Goal: Transaction & Acquisition: Purchase product/service

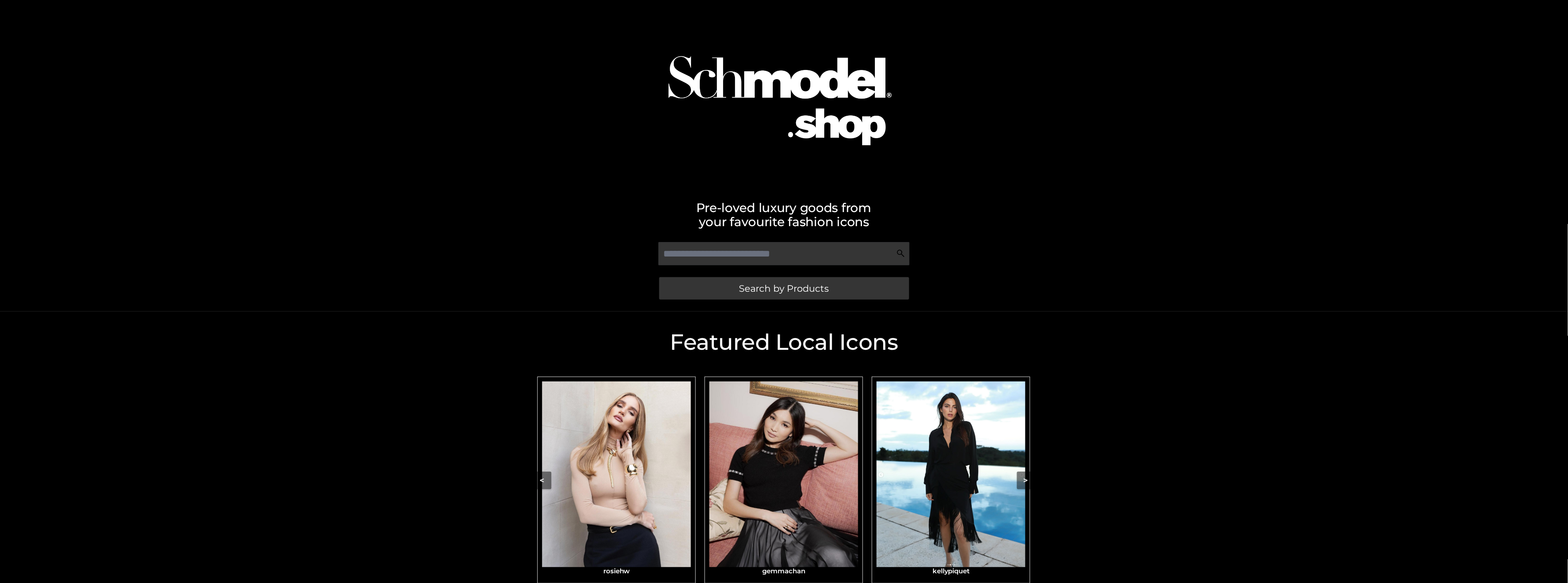
click at [552, 492] on img "Carousel Navigation" at bounding box center [617, 474] width 149 height 186
click at [996, 481] on img "Carousel Navigation" at bounding box center [951, 474] width 149 height 186
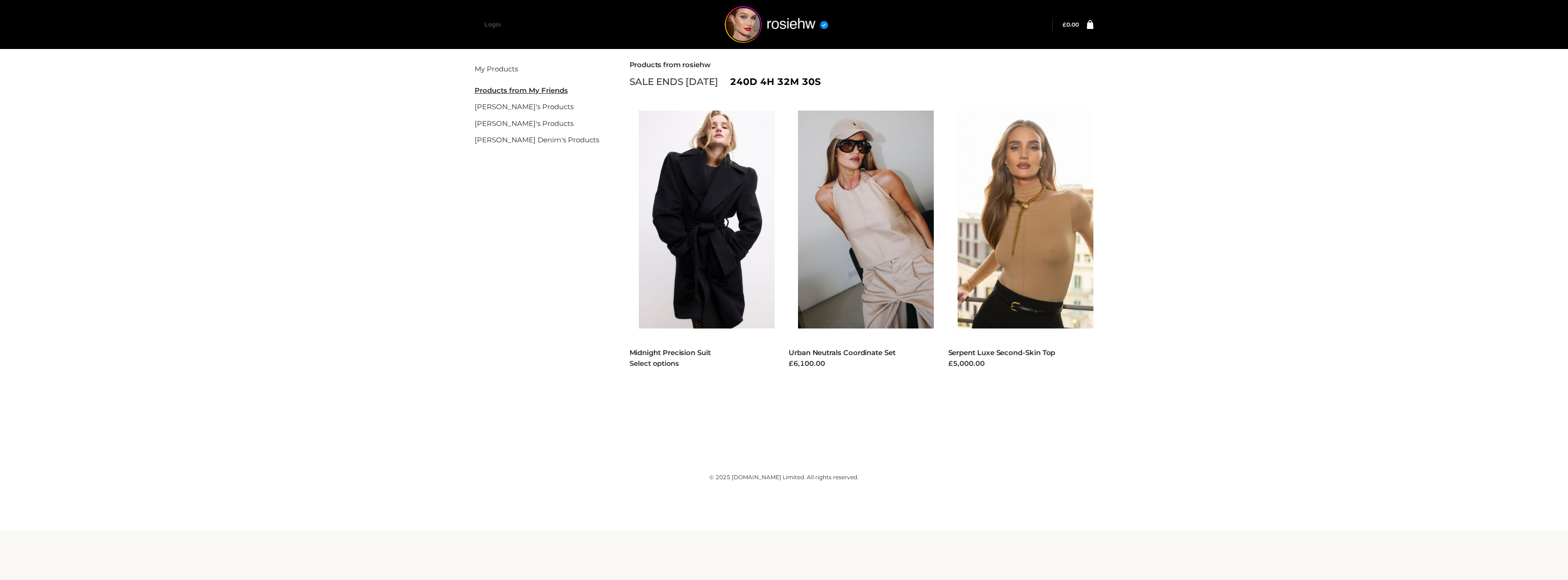
click at [712, 201] on img at bounding box center [712, 220] width 145 height 218
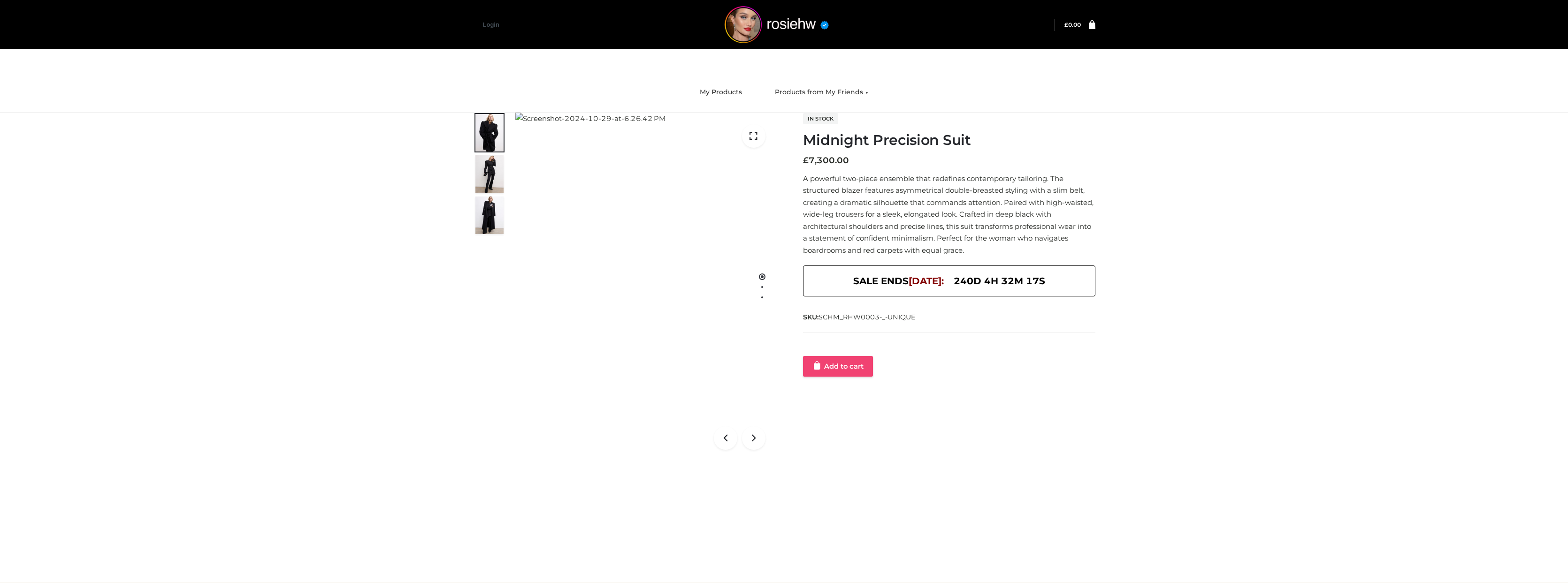
click at [846, 368] on link "Add to cart" at bounding box center [838, 367] width 70 height 21
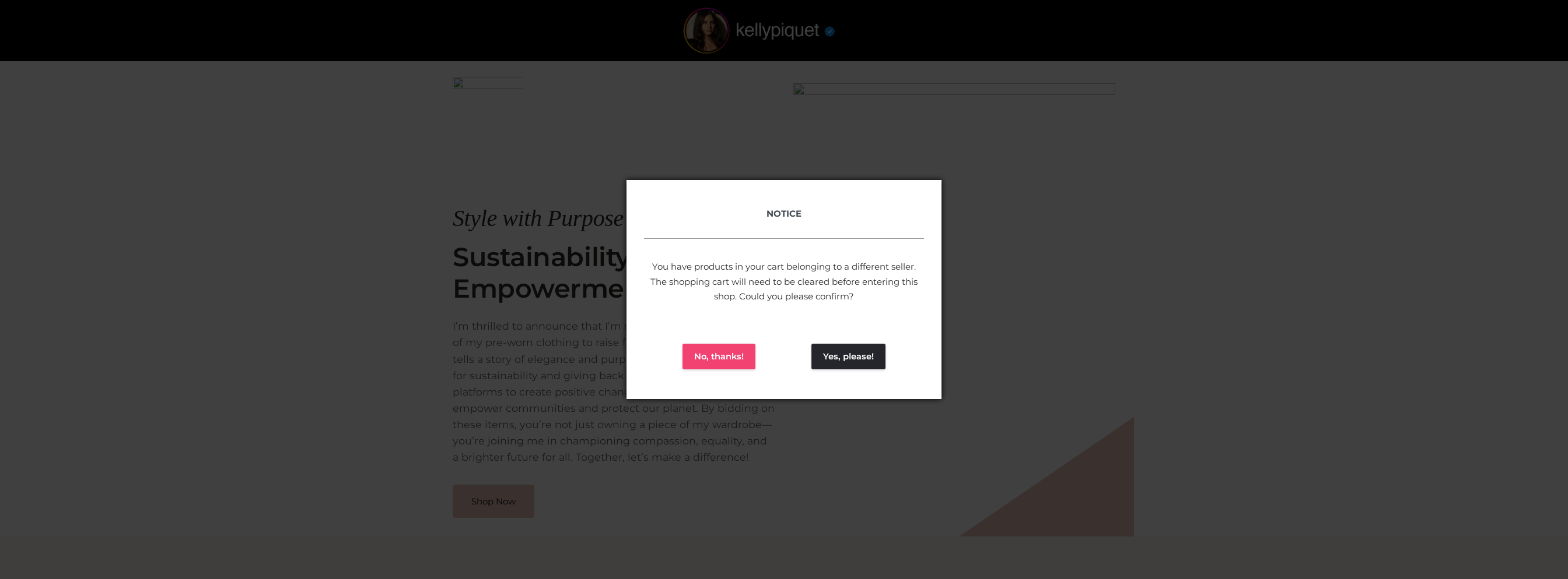
click at [737, 358] on button "No, thanks!" at bounding box center [719, 357] width 73 height 26
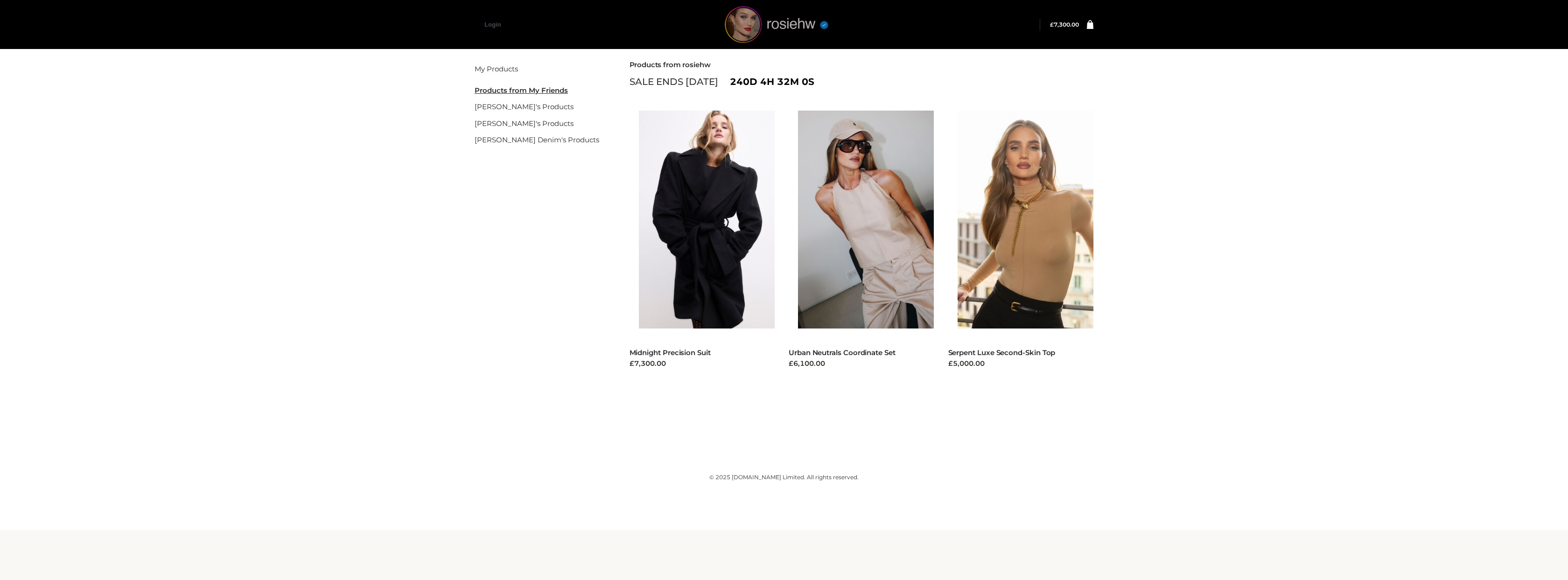
click at [792, 21] on img at bounding box center [777, 24] width 140 height 37
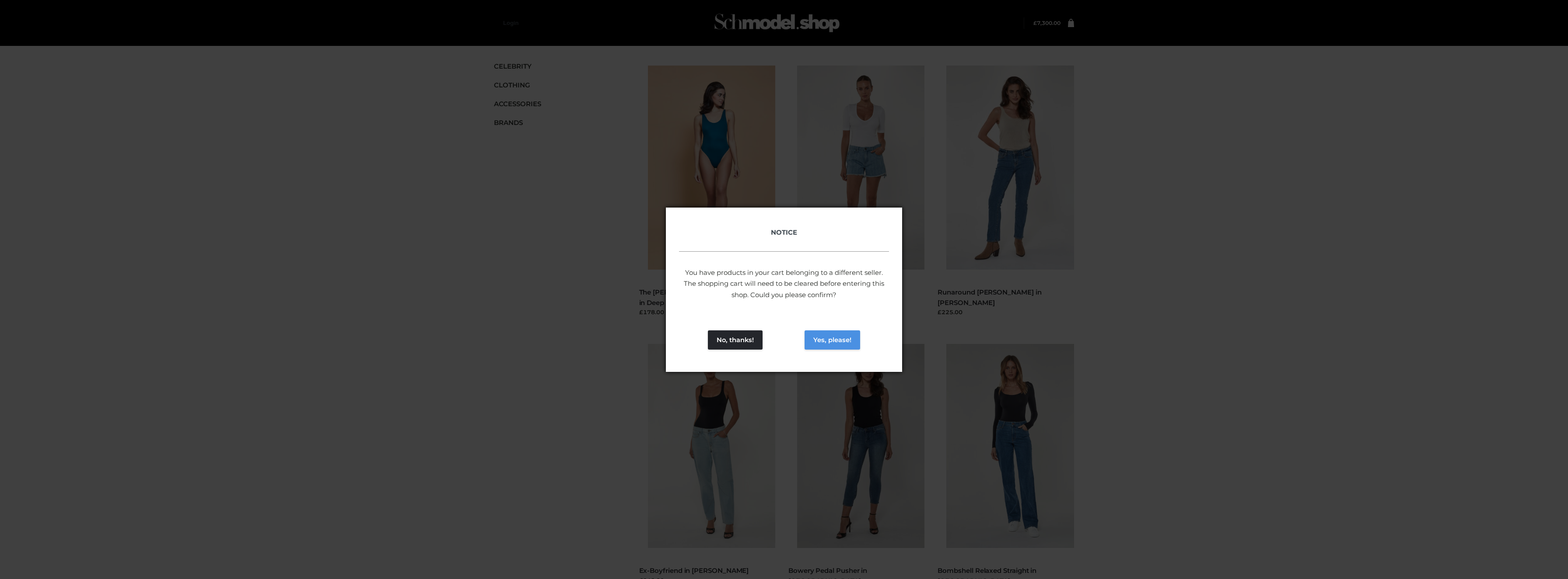
click at [820, 336] on button "Yes, please!" at bounding box center [832, 340] width 55 height 19
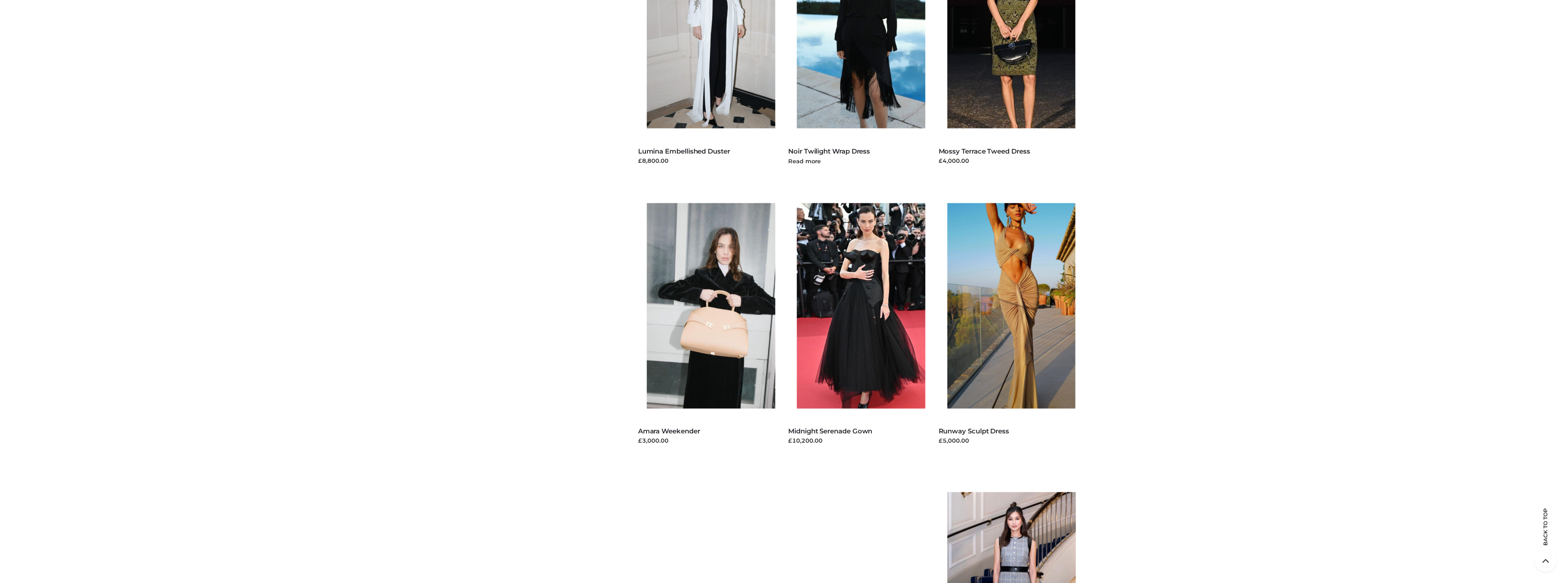
scroll to position [528, 0]
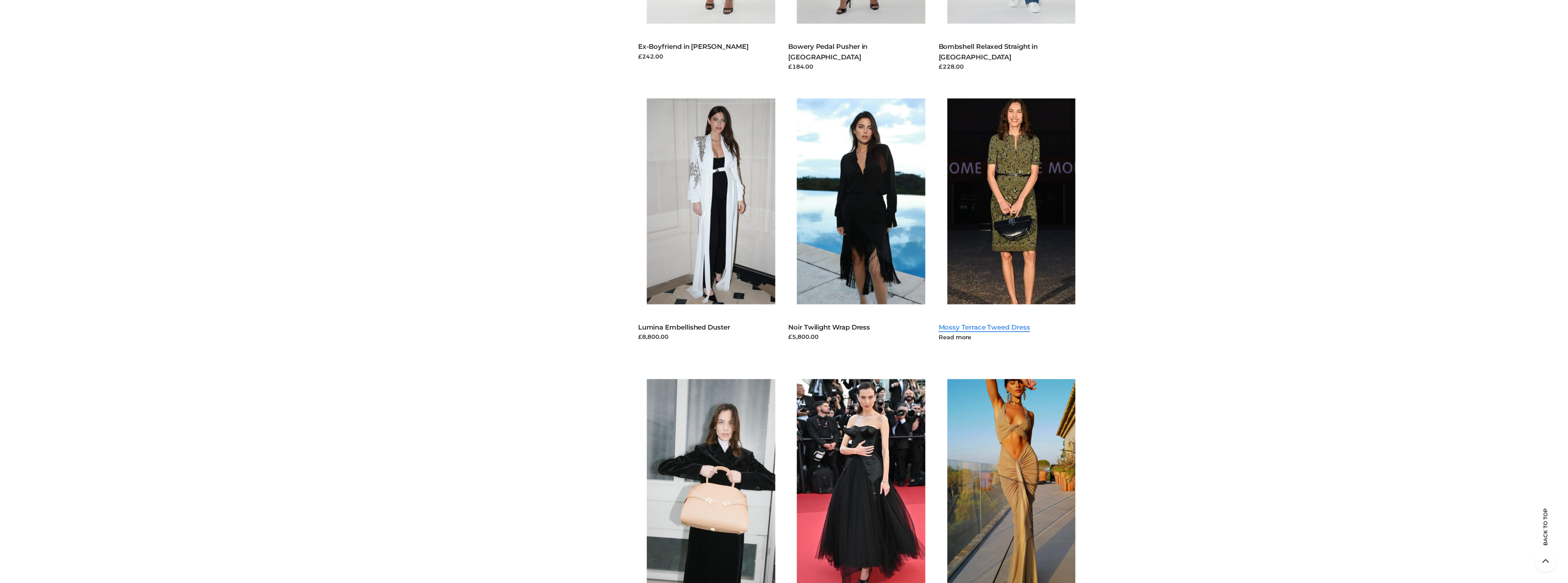
click at [991, 327] on link "Mossy Terrace Tweed Dress" at bounding box center [985, 328] width 92 height 9
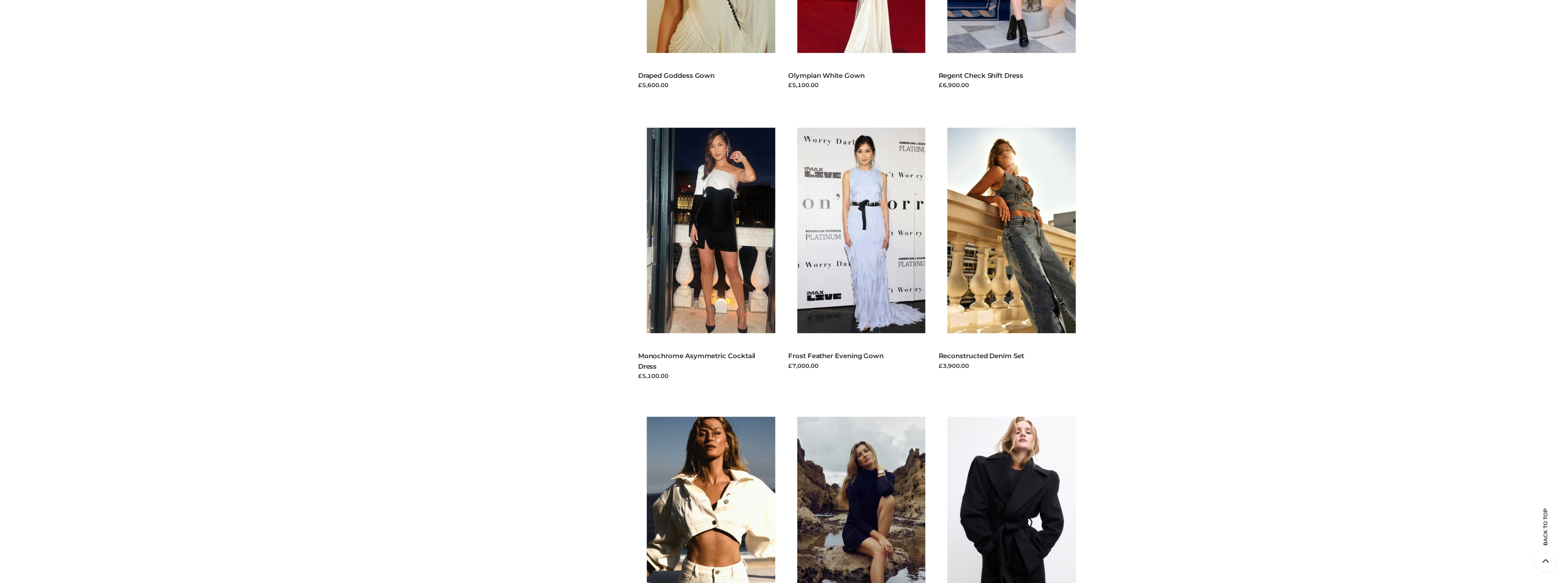
scroll to position [1409, 0]
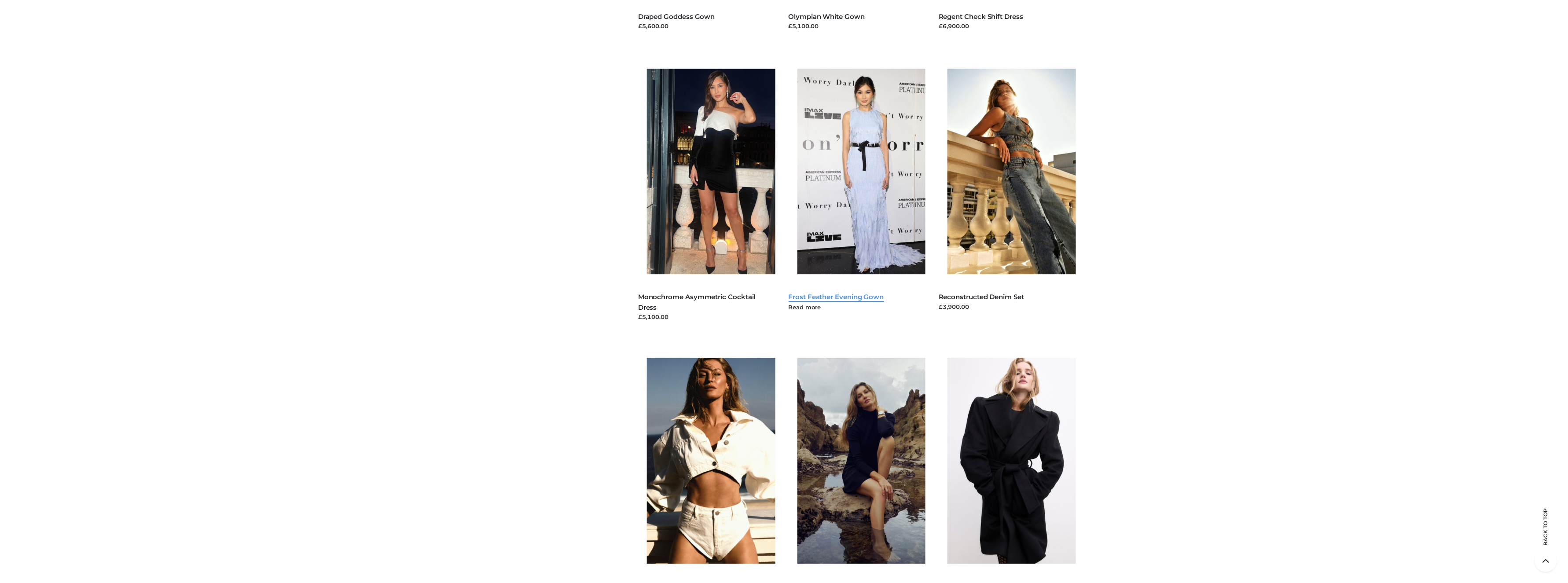
drag, startPoint x: 861, startPoint y: 287, endPoint x: 856, endPoint y: 297, distance: 11.2
click at [860, 289] on div "CLOTHING , DRESSES , FFP Frost Feather Evening Gown £7,000.00 Read more" at bounding box center [857, 303] width 137 height 40
click at [856, 297] on link "Frost Feather Evening Gown" at bounding box center [836, 297] width 96 height 9
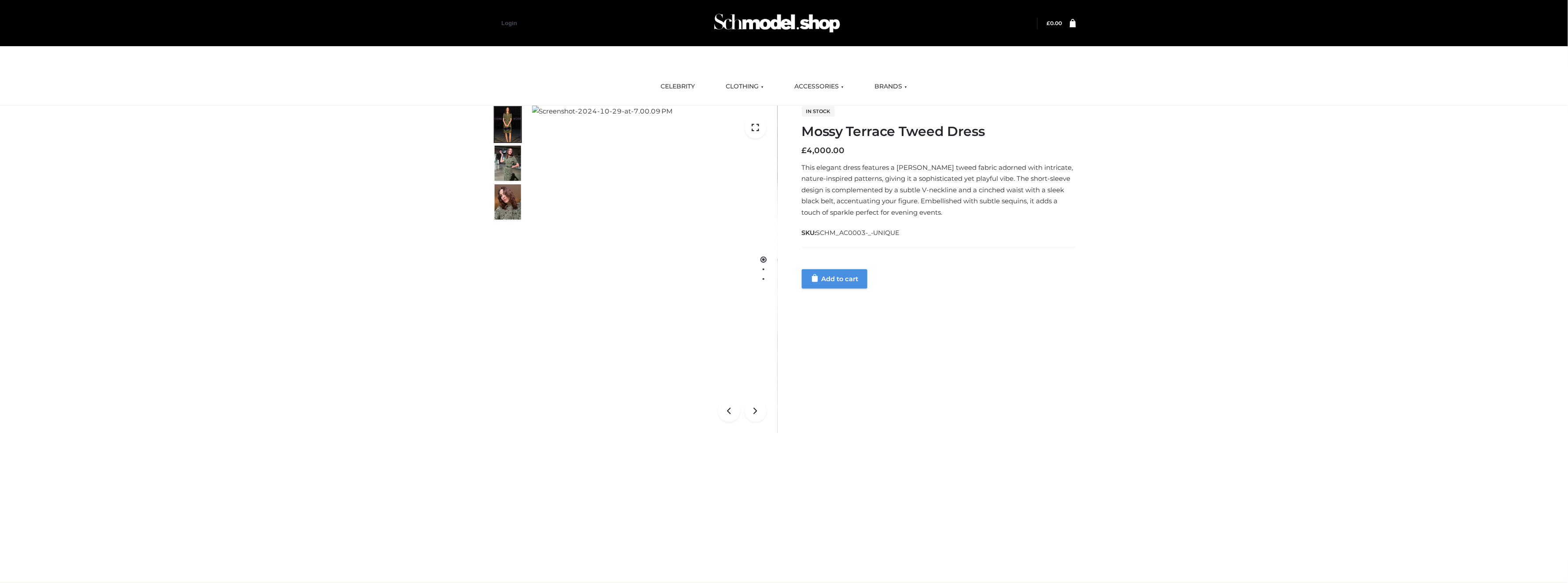
click at [837, 278] on link "Add to cart" at bounding box center [835, 279] width 66 height 20
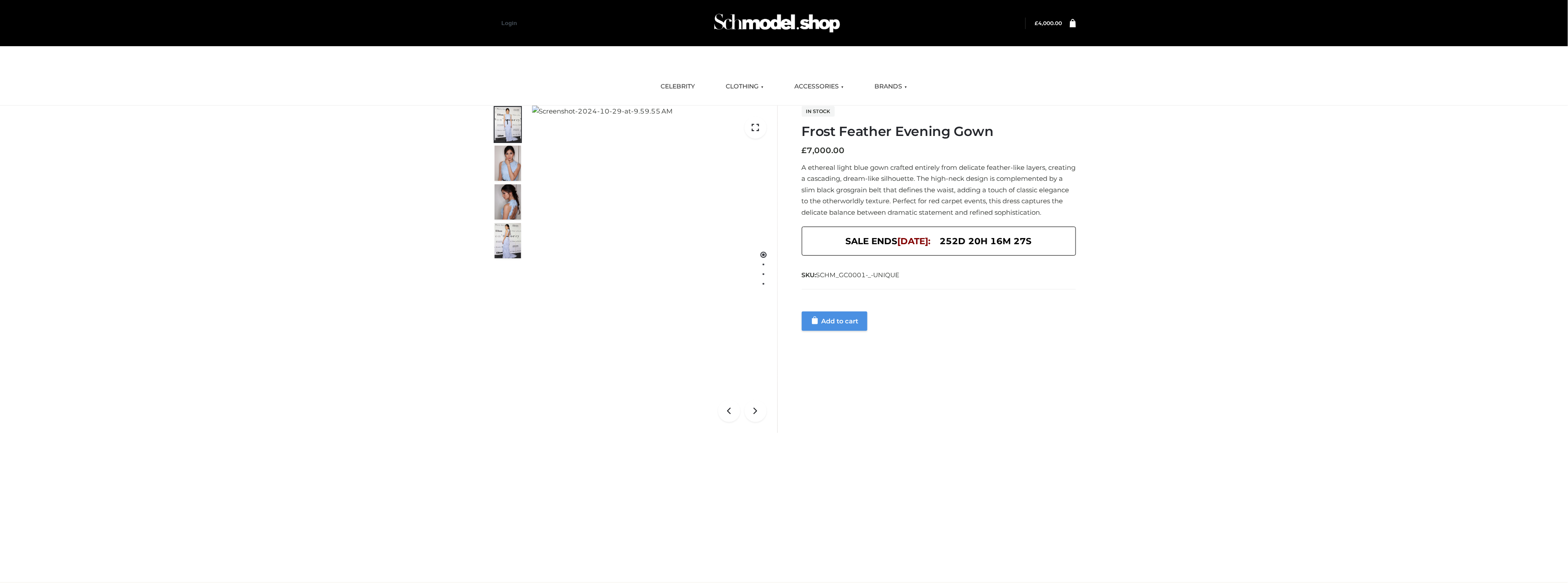
click at [851, 331] on link "Add to cart" at bounding box center [835, 322] width 66 height 20
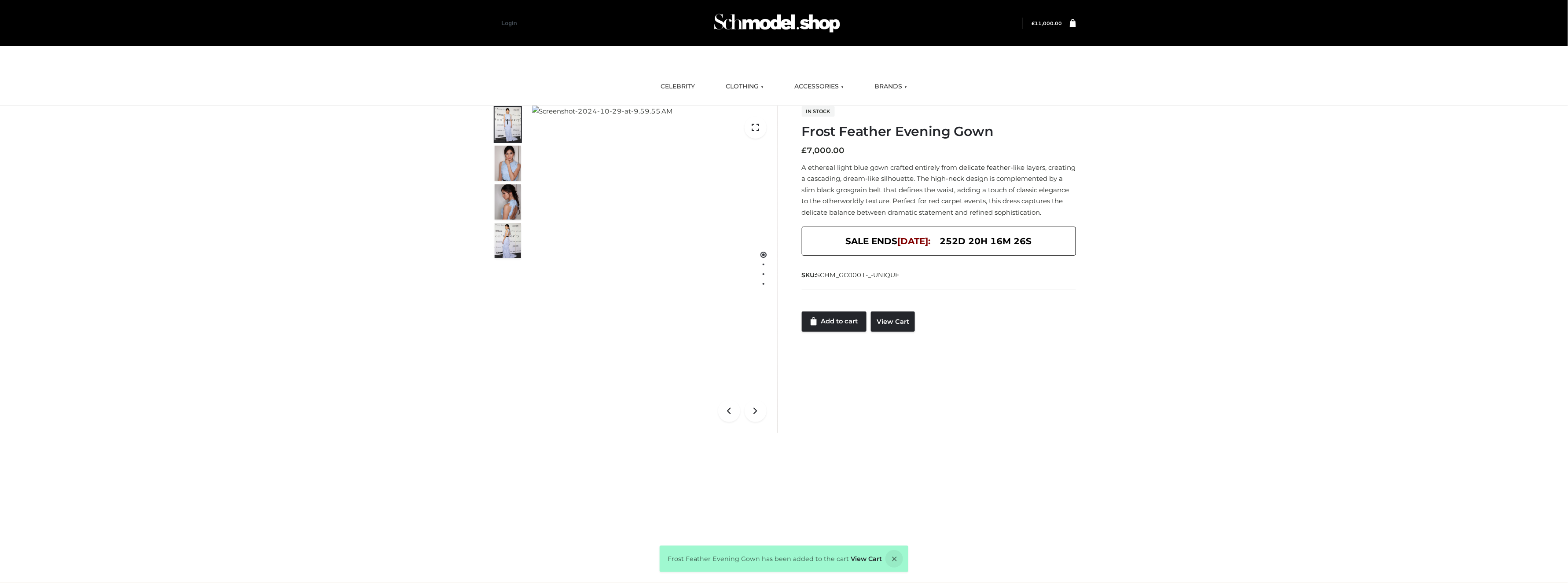
click at [1060, 22] on bdi "£ 11,000.00" at bounding box center [1047, 23] width 31 height 6
click at [1070, 24] on icon at bounding box center [1073, 23] width 6 height 9
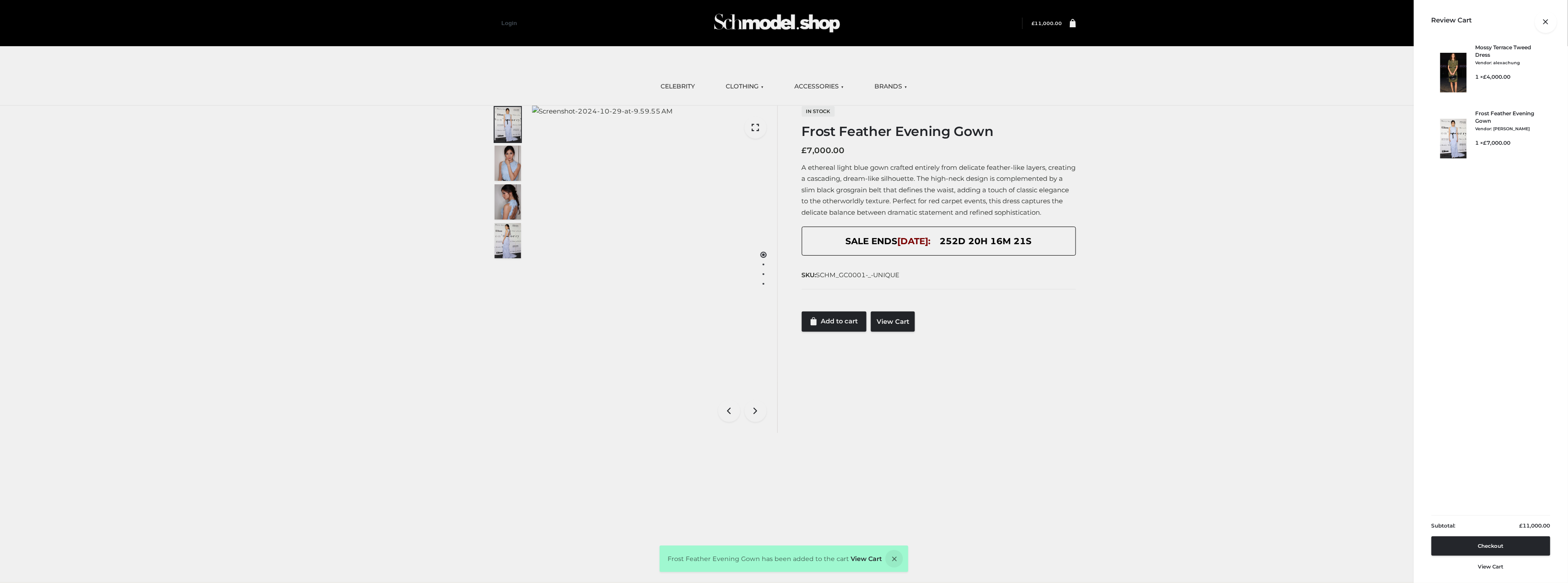
click at [1076, 23] on div at bounding box center [1076, 23] width 0 height 0
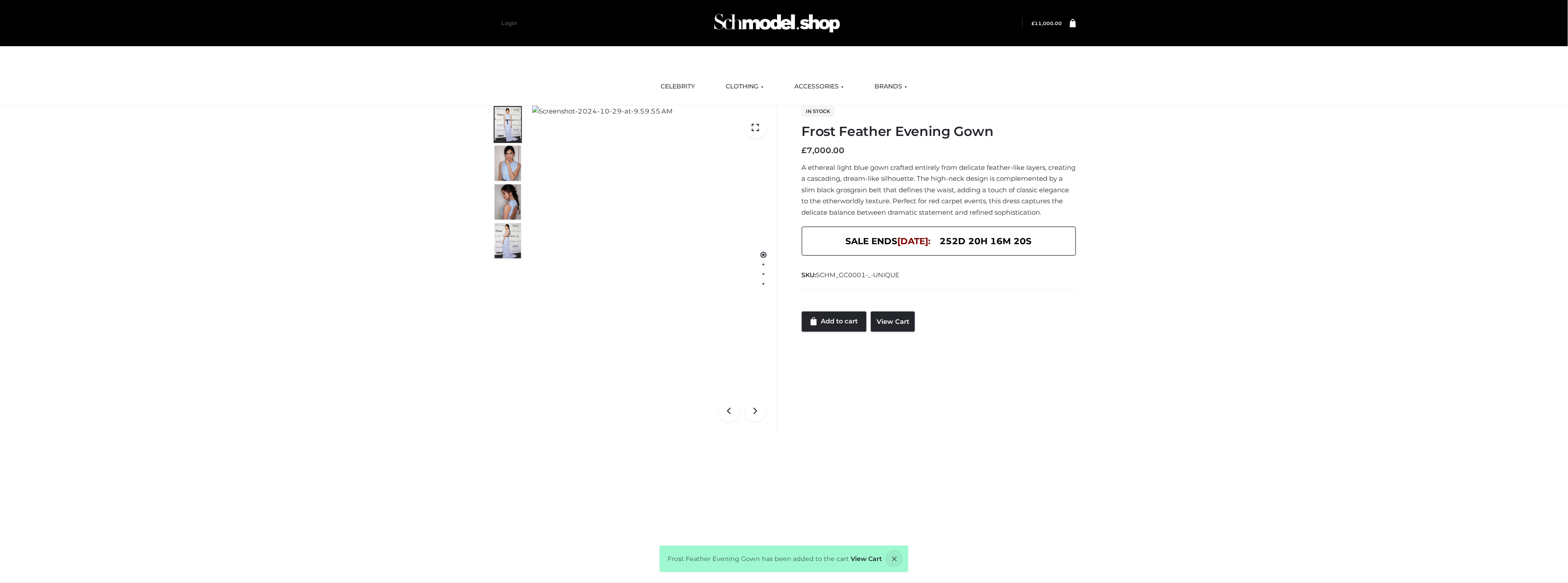
click at [1071, 25] on icon at bounding box center [1073, 23] width 6 height 9
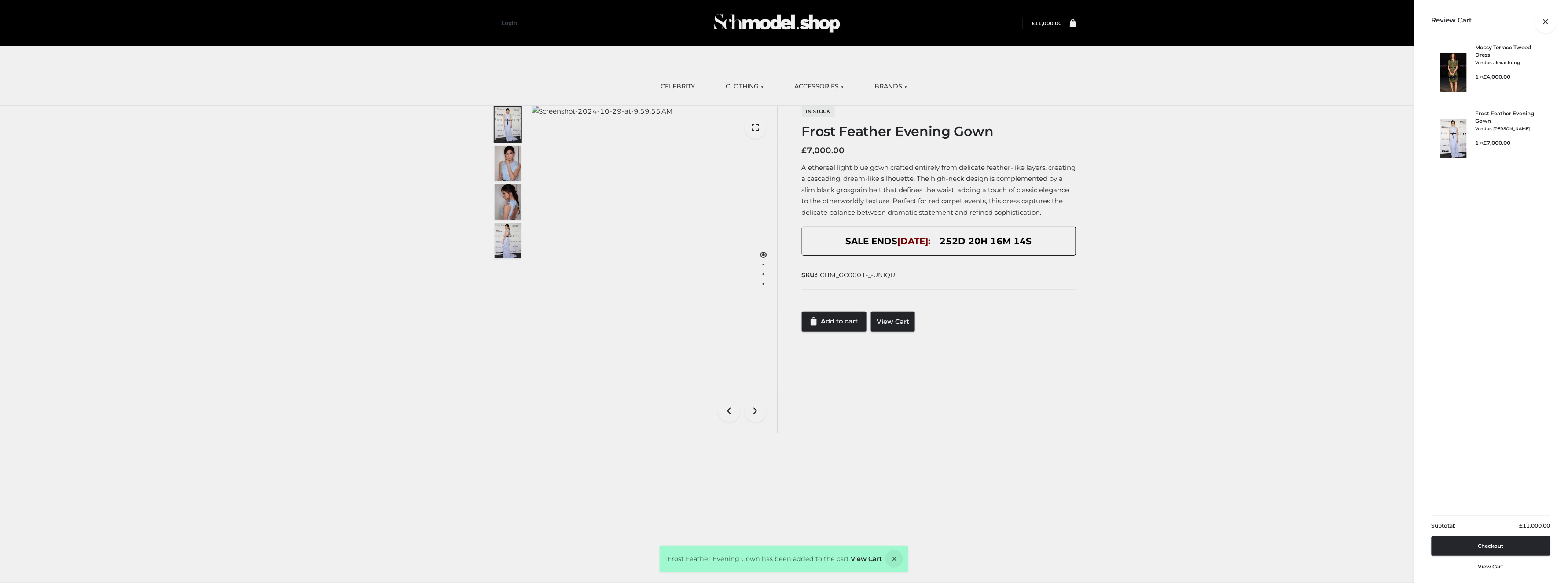
click at [1491, 47] on div "Mossy Terrace Tweed Dress Vendor: alexachung CLOTHING , DRESSES 1 × £ 4,000.00" at bounding box center [1510, 72] width 70 height 57
click at [1452, 121] on img at bounding box center [1453, 138] width 26 height 40
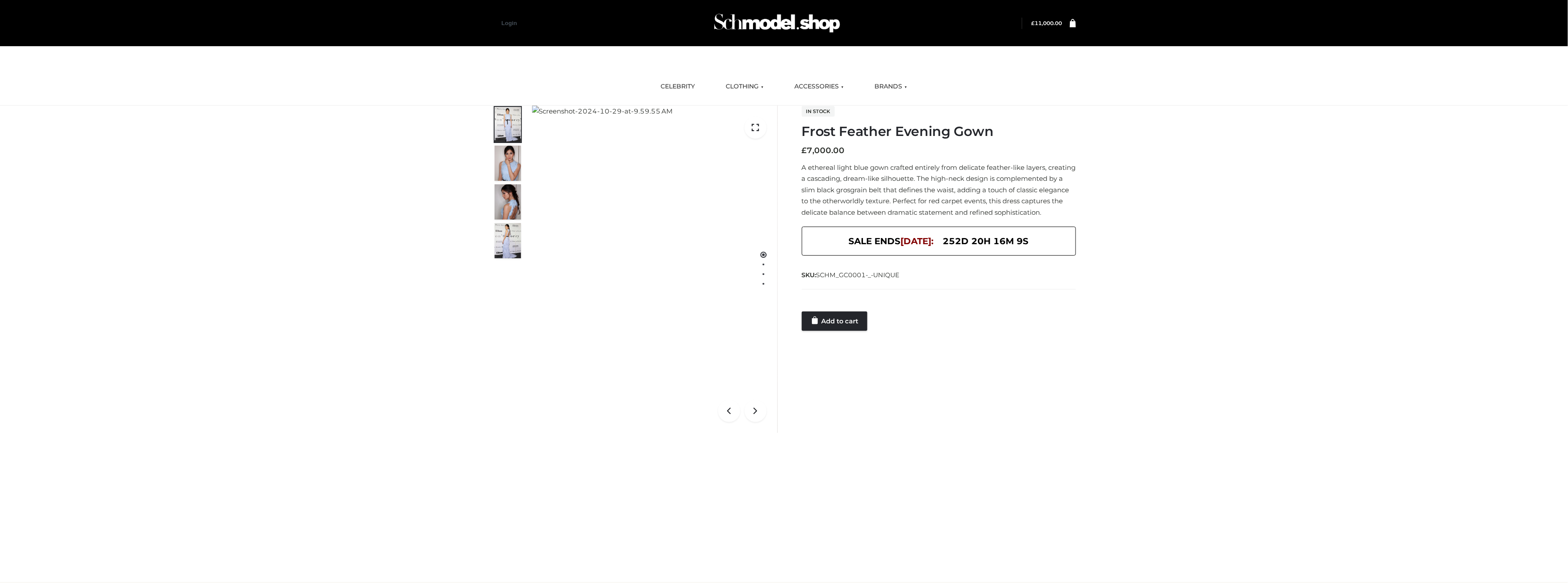
click at [1045, 20] on bdi "£ 11,000.00" at bounding box center [1047, 23] width 31 height 7
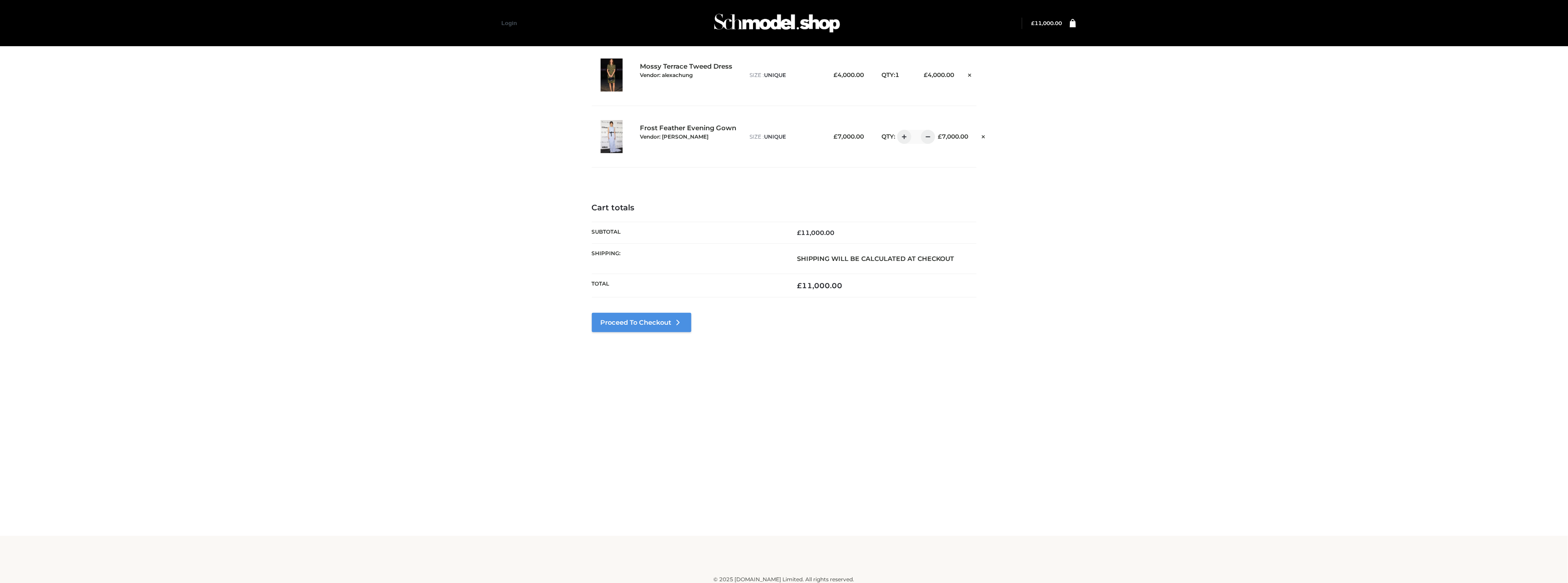
click at [655, 320] on link "Proceed to Checkout" at bounding box center [642, 323] width 99 height 20
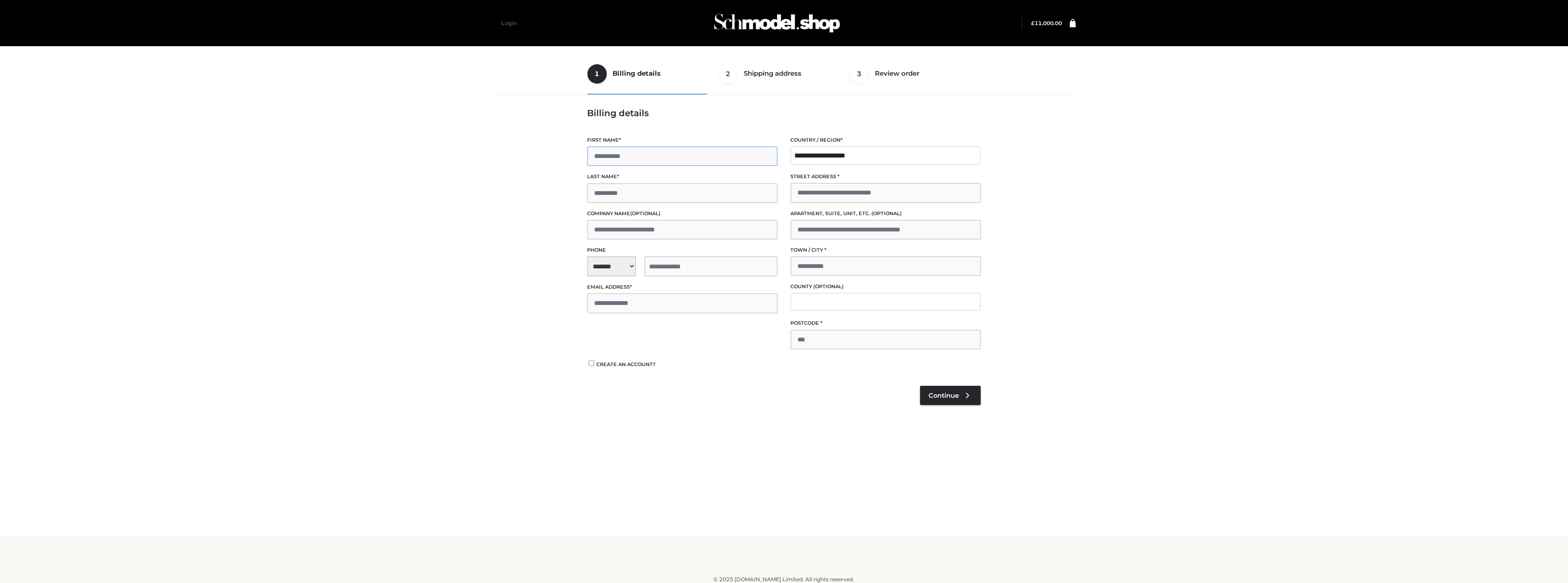
click at [647, 149] on input "First name *" at bounding box center [683, 156] width 190 height 20
type input "**"
type input "***"
select select "**"
click at [709, 254] on label "Phone" at bounding box center [683, 250] width 190 height 9
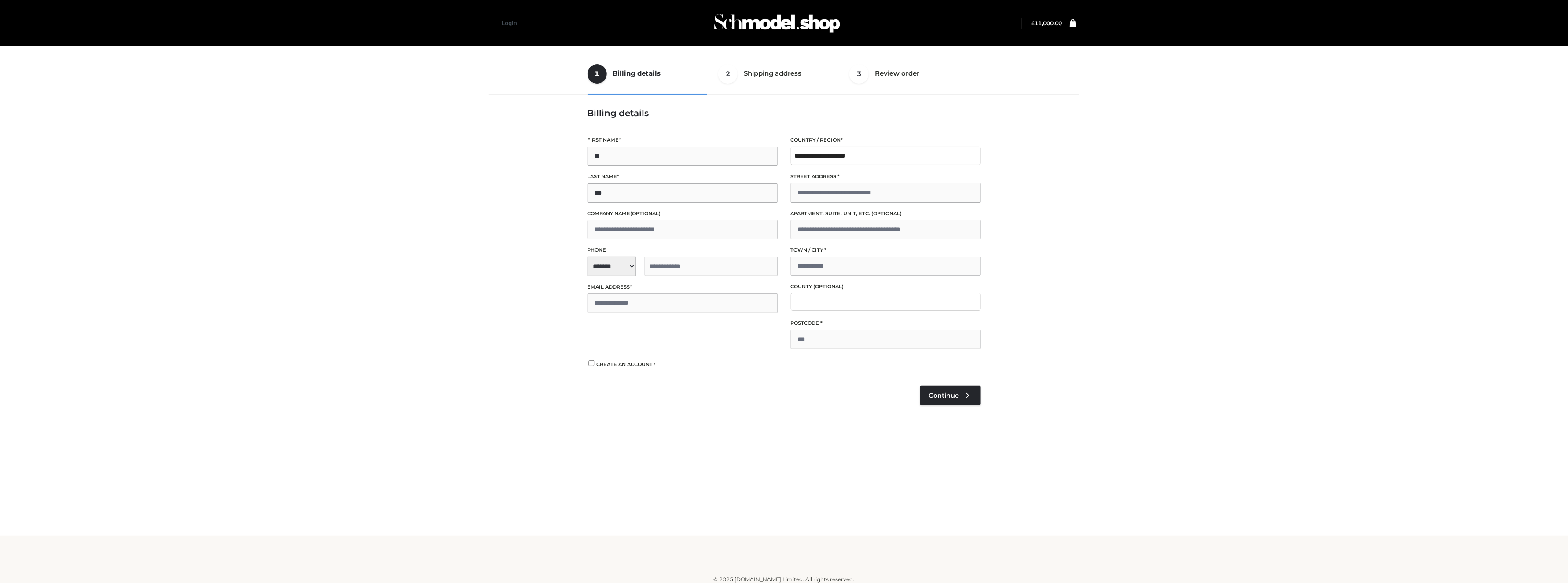
click at [636, 257] on select "**********" at bounding box center [612, 266] width 48 height 20
click at [715, 261] on input "tel" at bounding box center [711, 266] width 133 height 20
type input "**********"
click at [505, 23] on link "Login" at bounding box center [509, 23] width 15 height 7
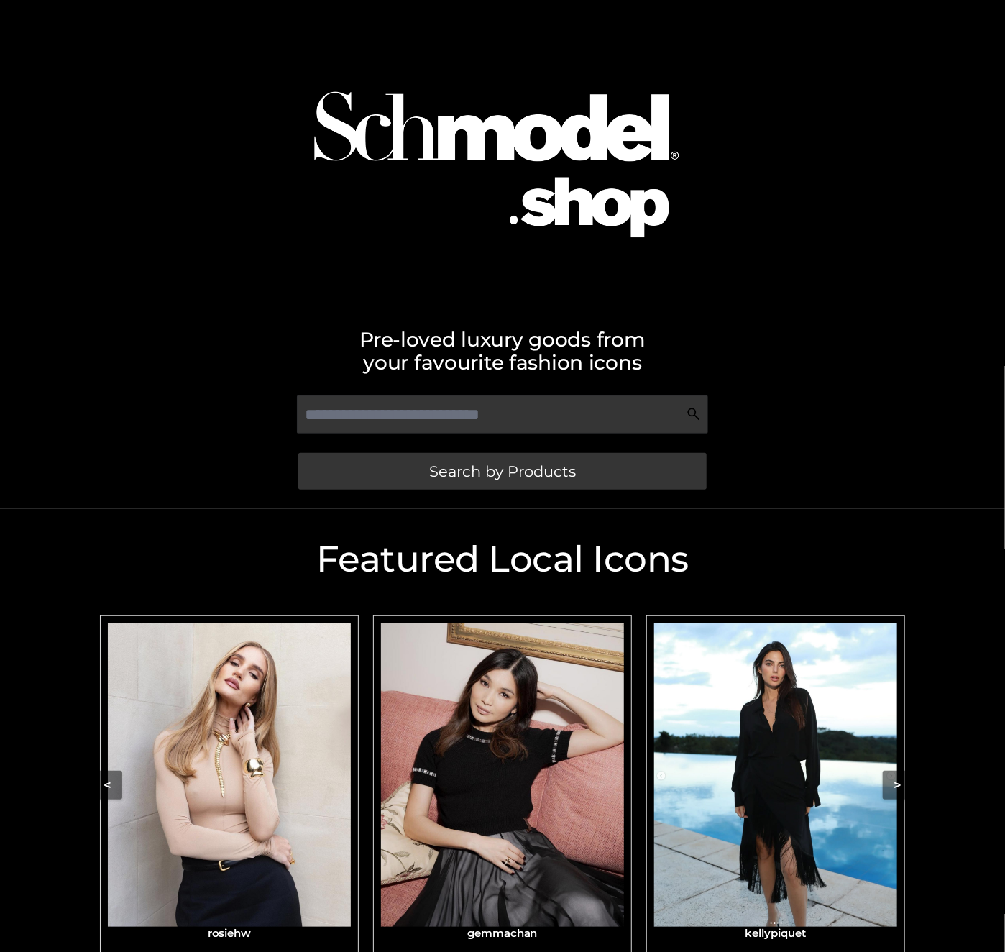
click at [313, 750] on img "Carousel Navigation" at bounding box center [229, 774] width 243 height 303
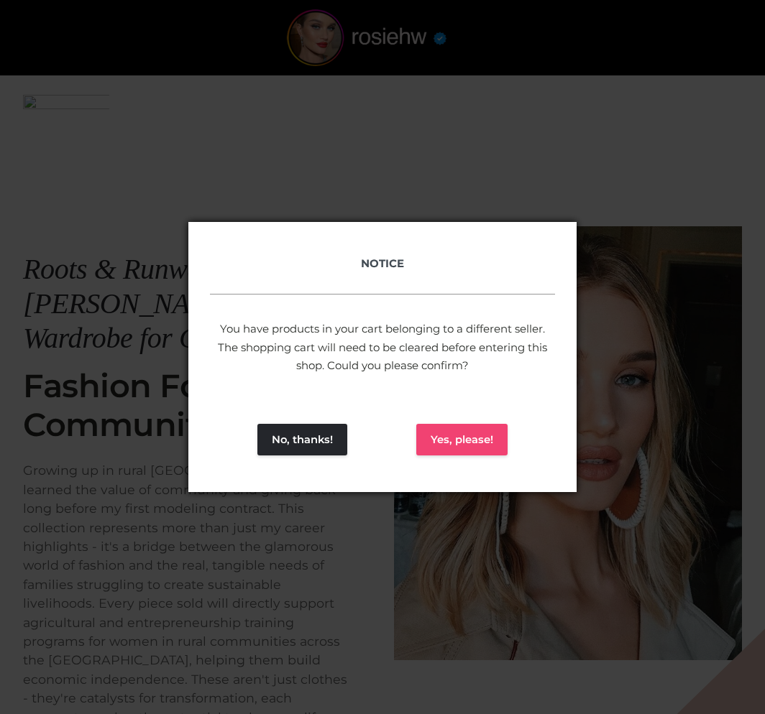
click at [443, 430] on button "Yes, please!" at bounding box center [461, 440] width 91 height 32
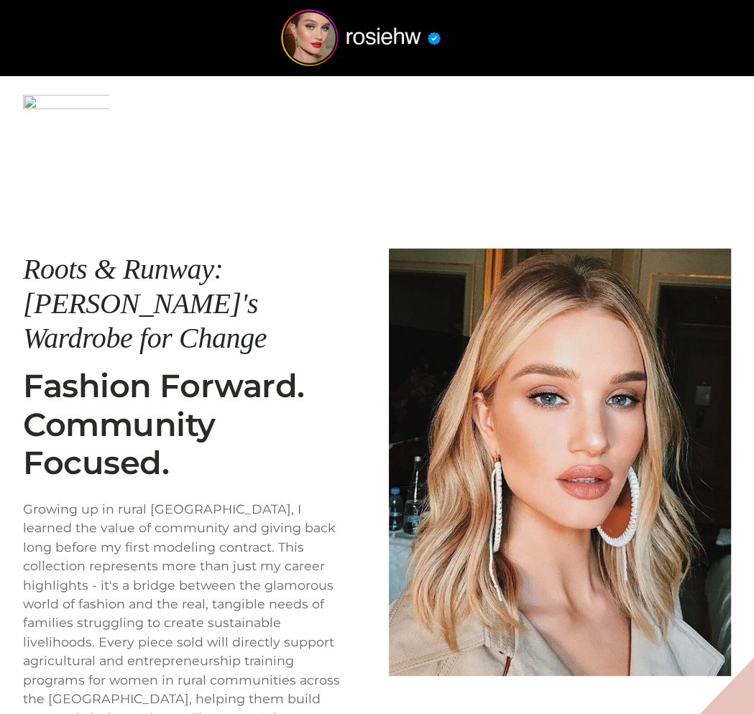
scroll to position [171, 0]
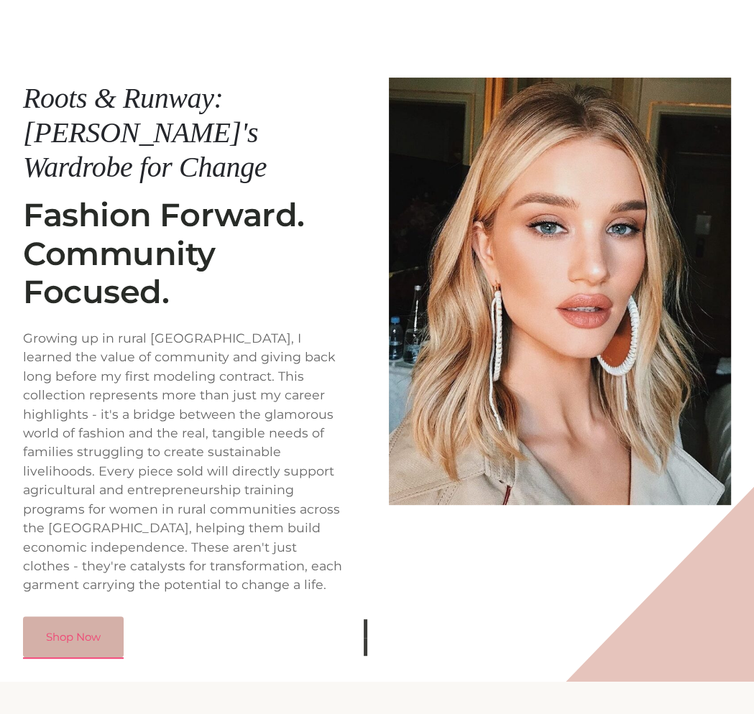
click at [86, 617] on link "Shop Now" at bounding box center [73, 638] width 101 height 42
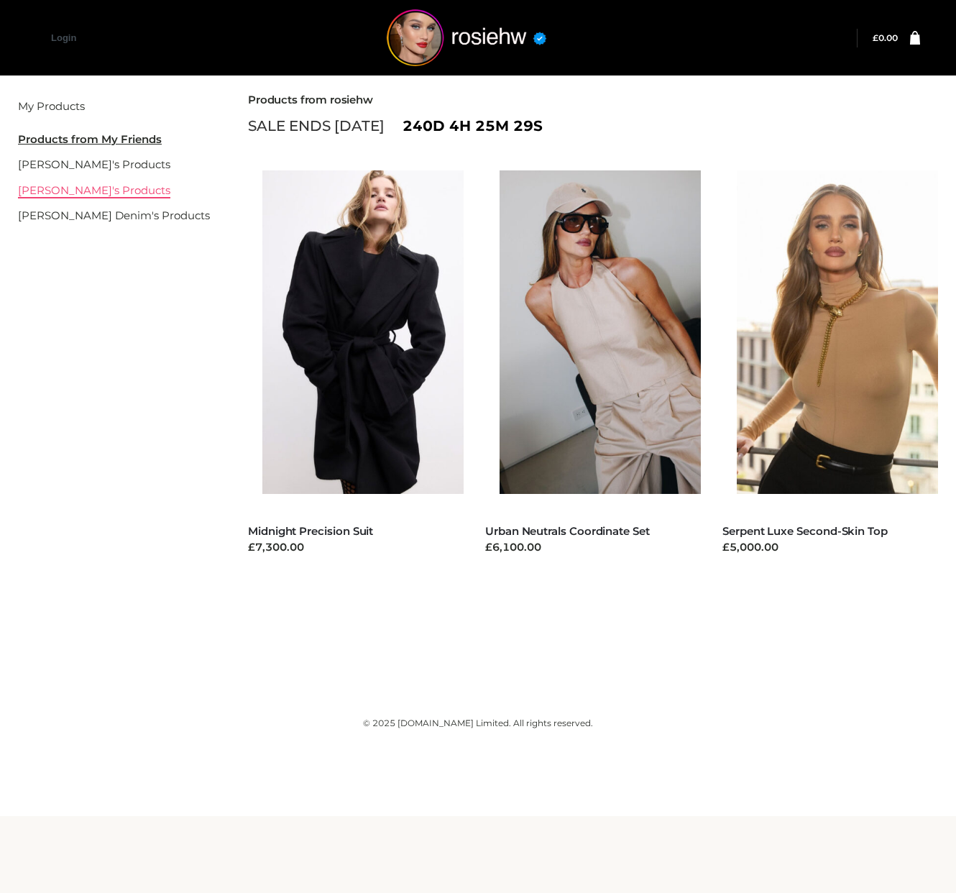
click at [52, 186] on link "[PERSON_NAME]'s Products" at bounding box center [94, 190] width 152 height 14
click at [617, 524] on link "Urban Neutrals Coordinate Set" at bounding box center [567, 531] width 165 height 14
click at [71, 213] on link "[PERSON_NAME] Denim's Products" at bounding box center [114, 215] width 192 height 14
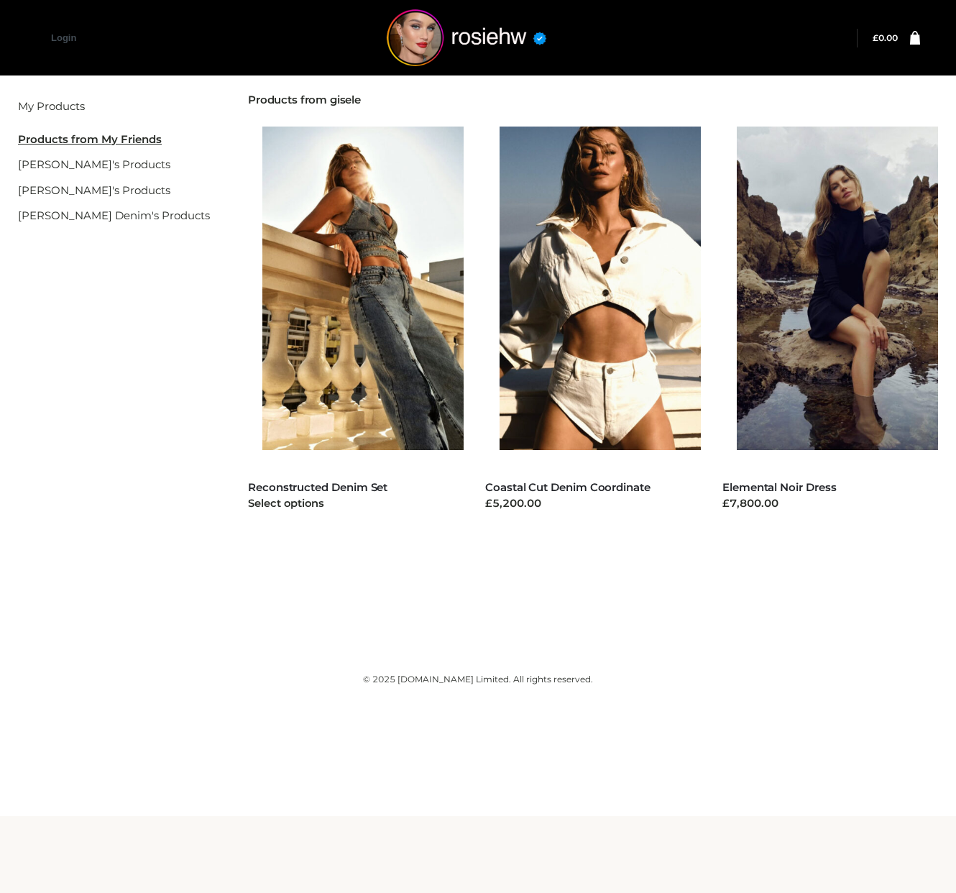
click at [358, 328] on img at bounding box center [370, 287] width 216 height 323
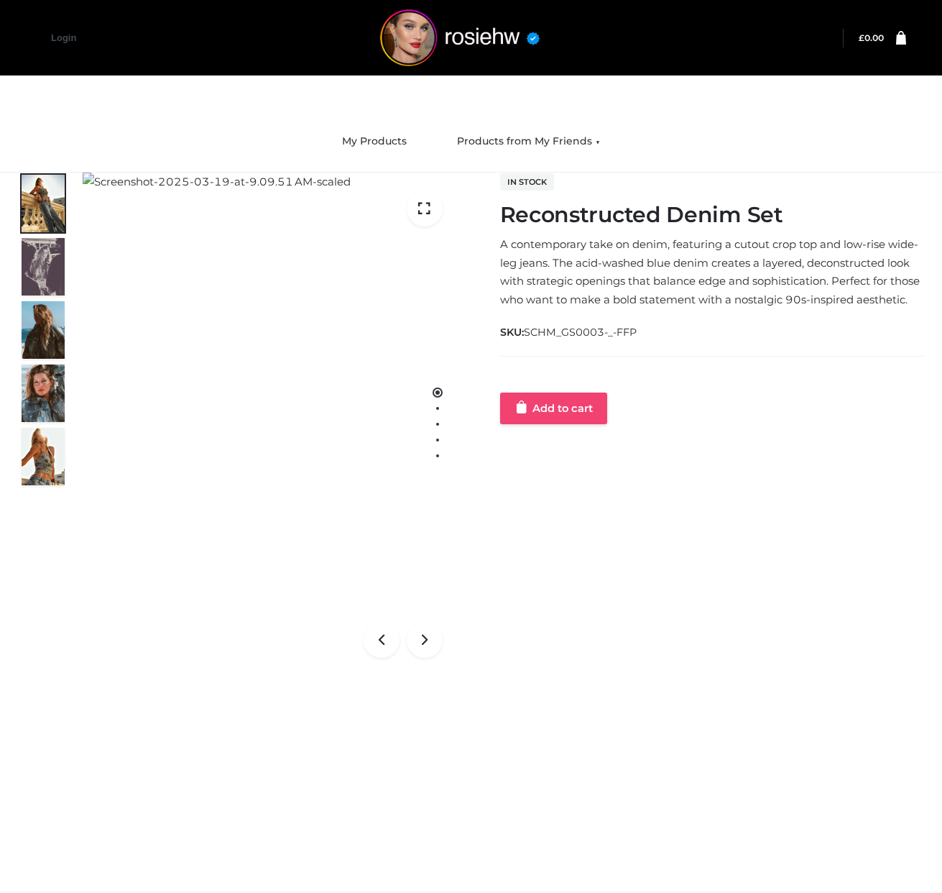
click at [586, 406] on link "Add to cart" at bounding box center [553, 408] width 107 height 32
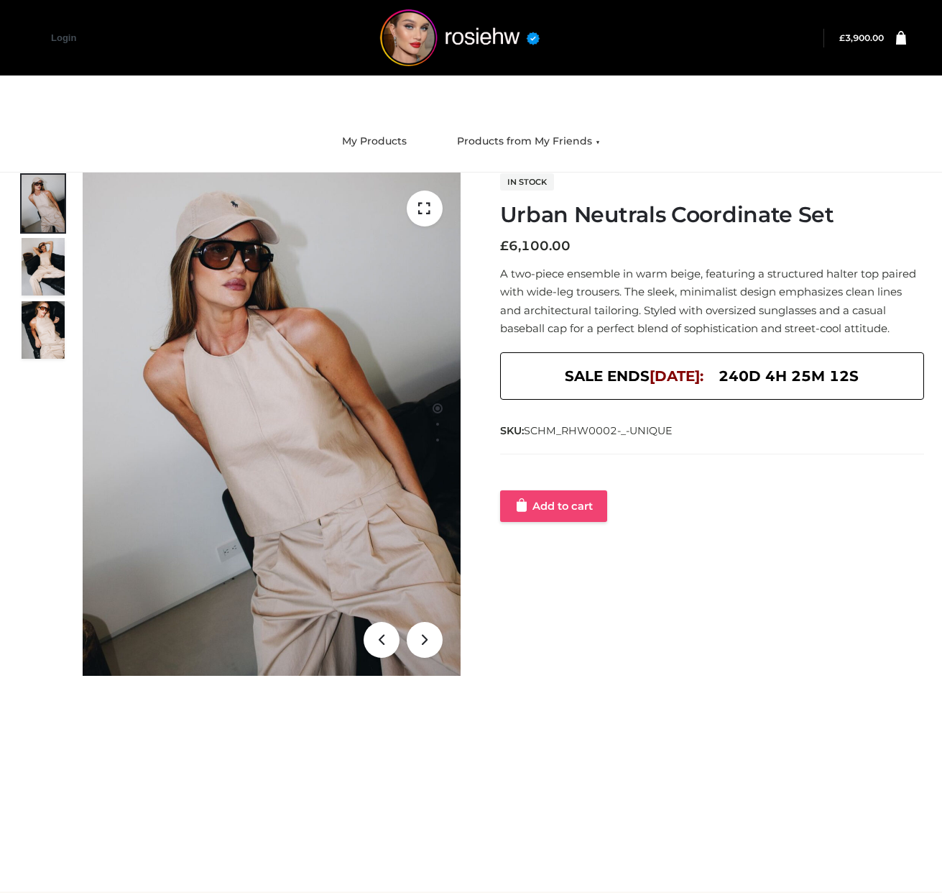
click at [566, 502] on link "Add to cart" at bounding box center [553, 506] width 107 height 32
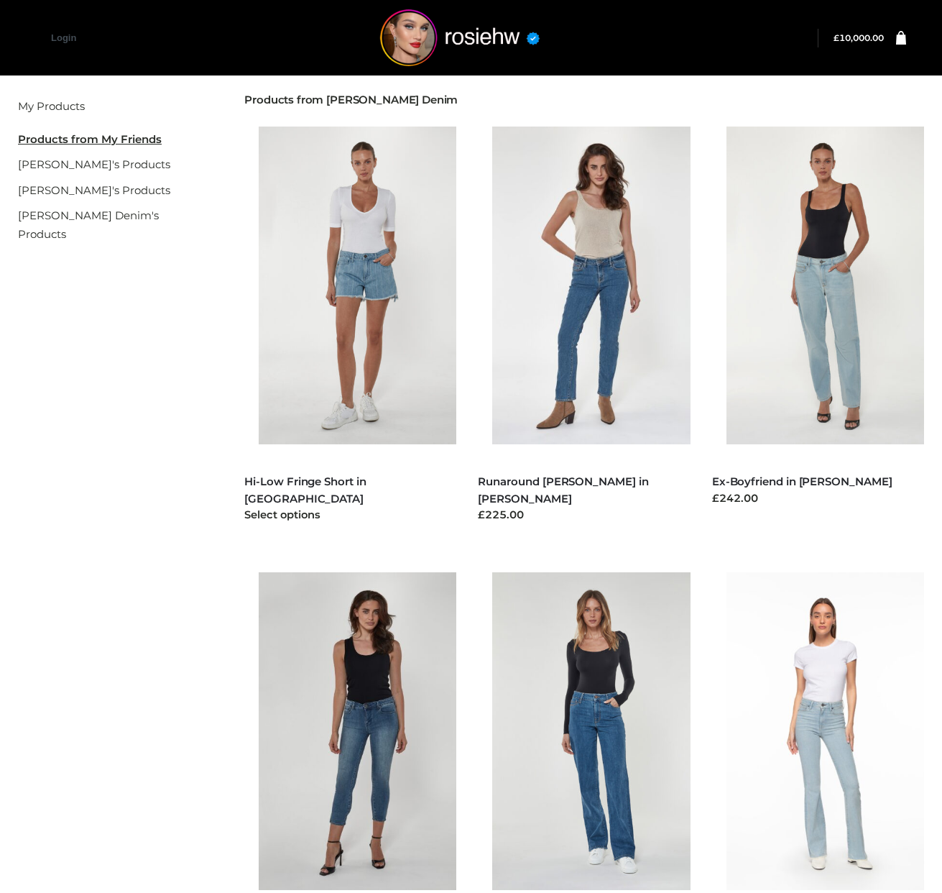
click at [444, 420] on img at bounding box center [365, 285] width 212 height 318
click at [68, 161] on link "[PERSON_NAME]'s Products" at bounding box center [94, 164] width 152 height 14
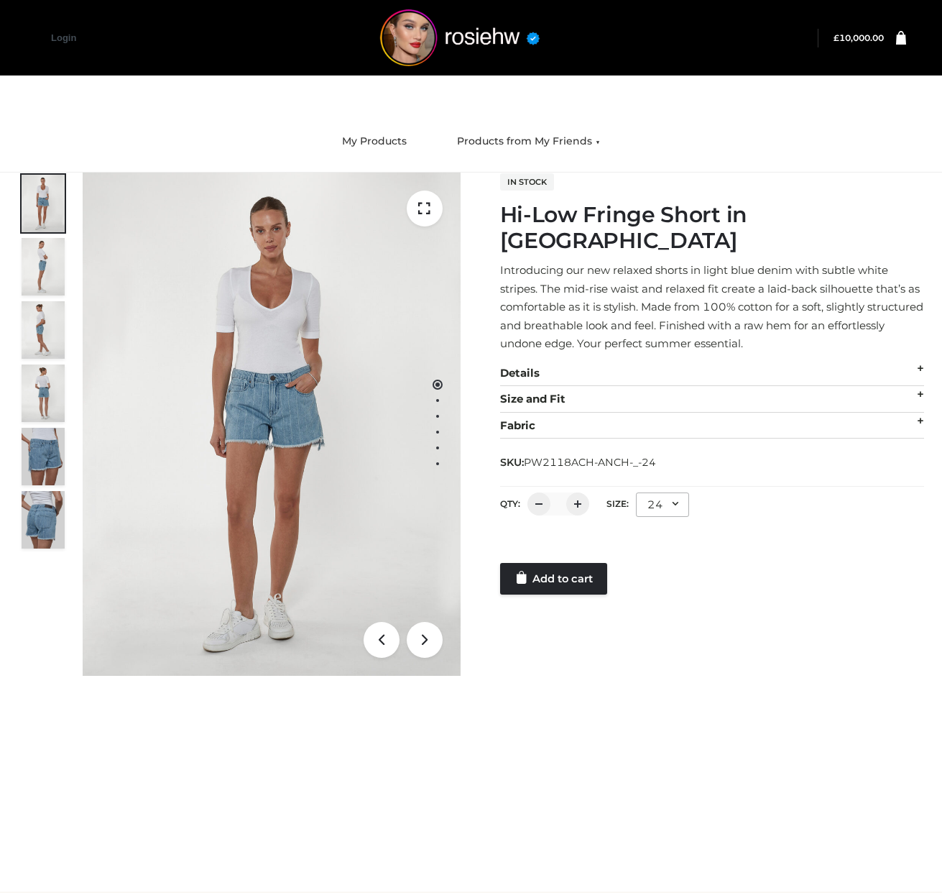
click at [496, 558] on div "Customer matched zone "UK" In stock Hi-Low Fringe Short in Anchor Introducing o…" at bounding box center [703, 383] width 443 height 422
click at [528, 563] on link "Add to cart" at bounding box center [553, 579] width 107 height 32
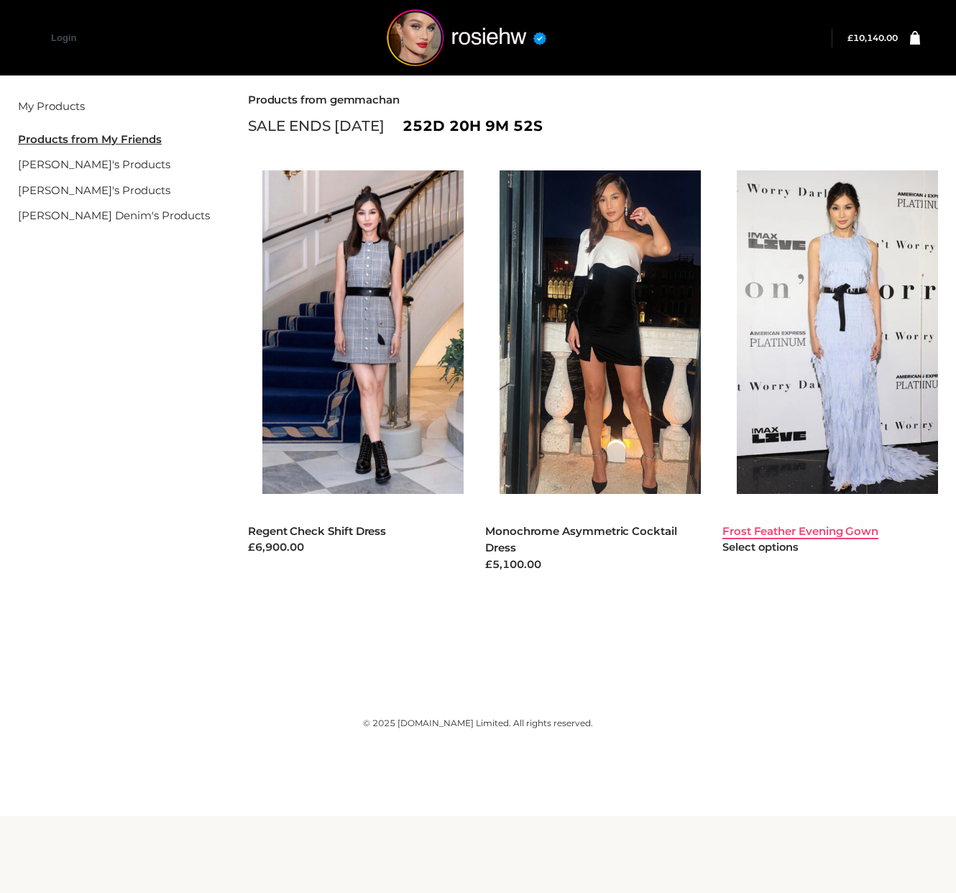
click at [835, 526] on link "Frost Feather Evening Gown" at bounding box center [800, 531] width 156 height 14
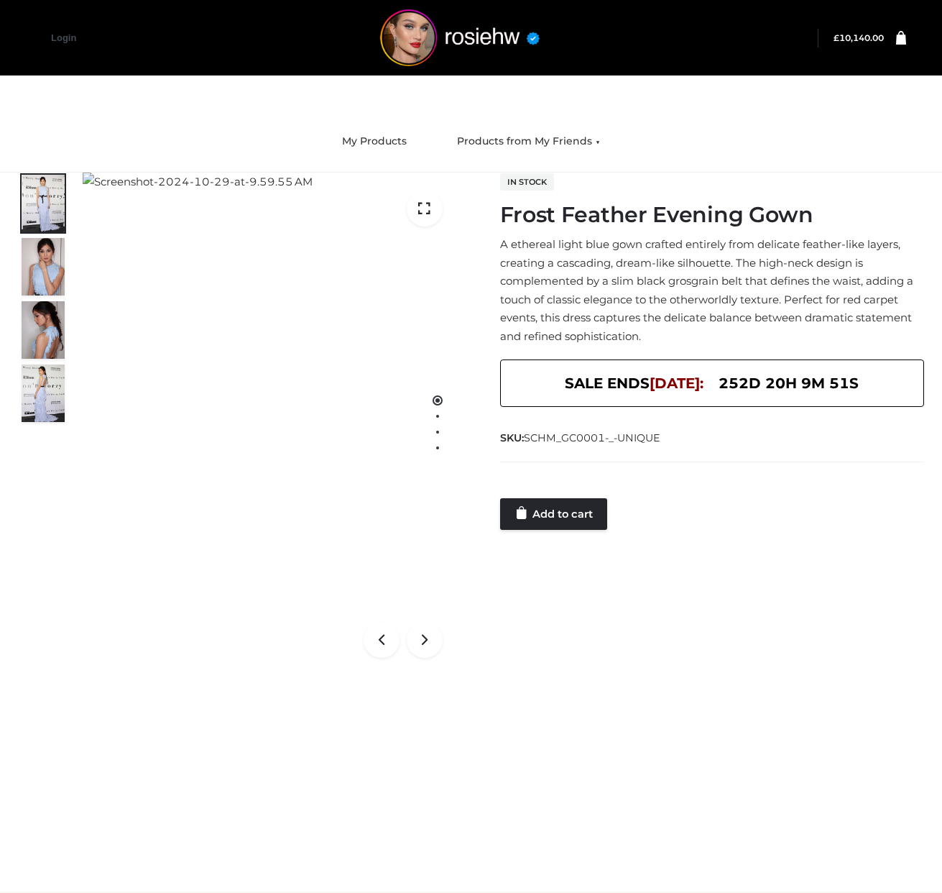
click at [563, 494] on div at bounding box center [712, 483] width 425 height 29
click at [573, 507] on link "Add to cart" at bounding box center [553, 514] width 107 height 32
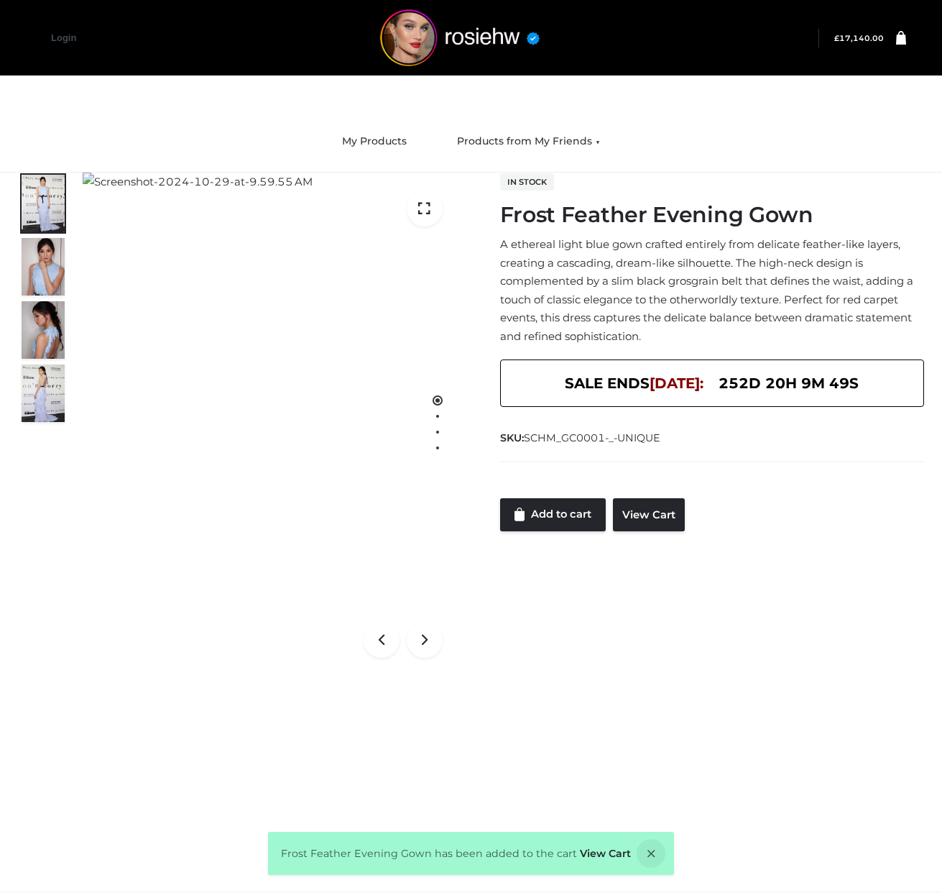
click at [901, 38] on icon at bounding box center [901, 37] width 10 height 14
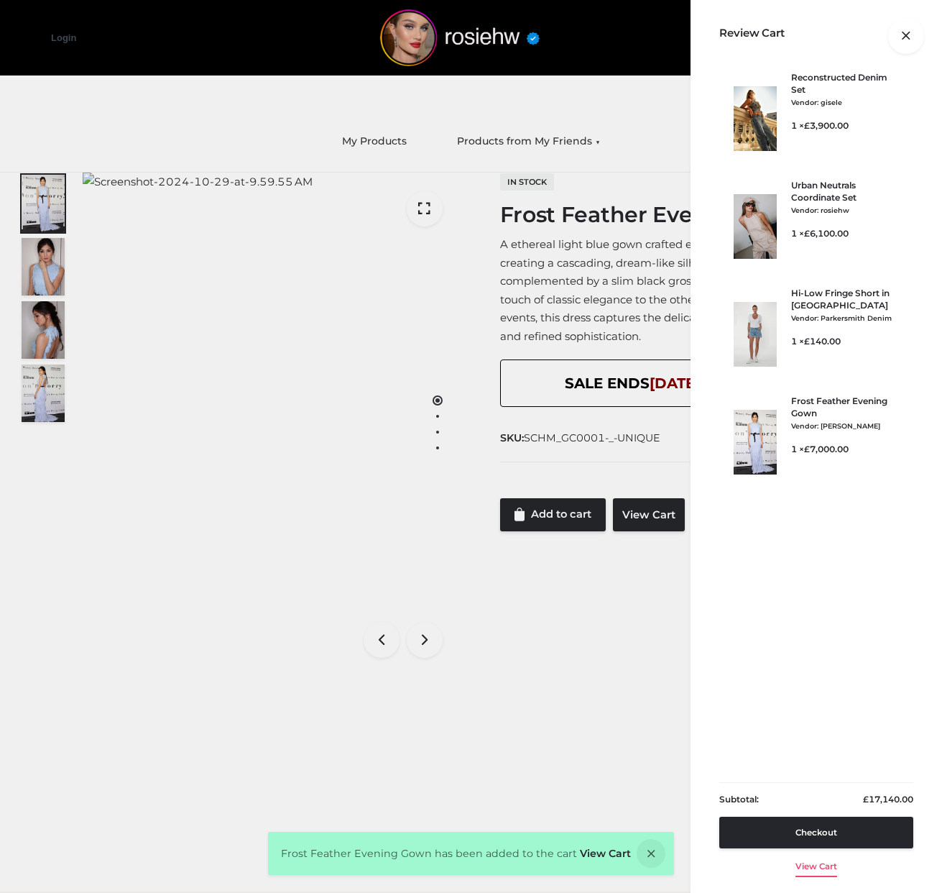
click at [807, 857] on link "View cart" at bounding box center [817, 863] width 42 height 30
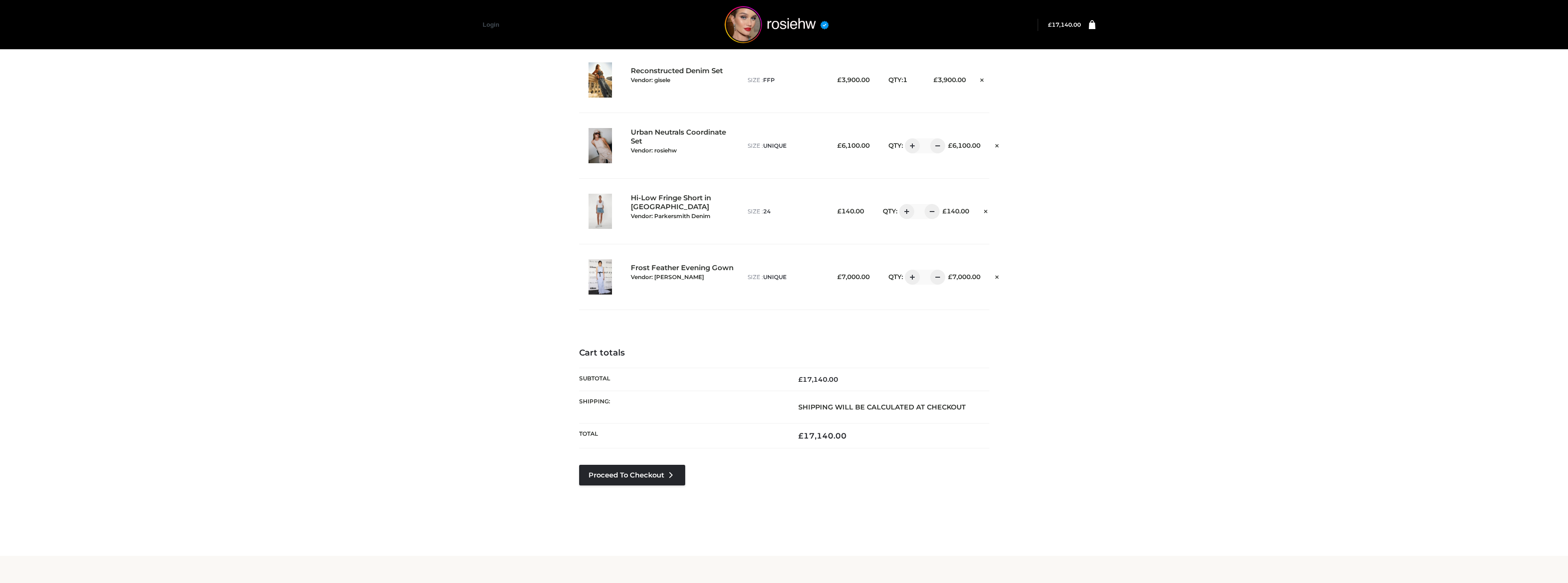
click at [488, 27] on link "Login" at bounding box center [491, 24] width 16 height 7
